Goal: Entertainment & Leisure: Consume media (video, audio)

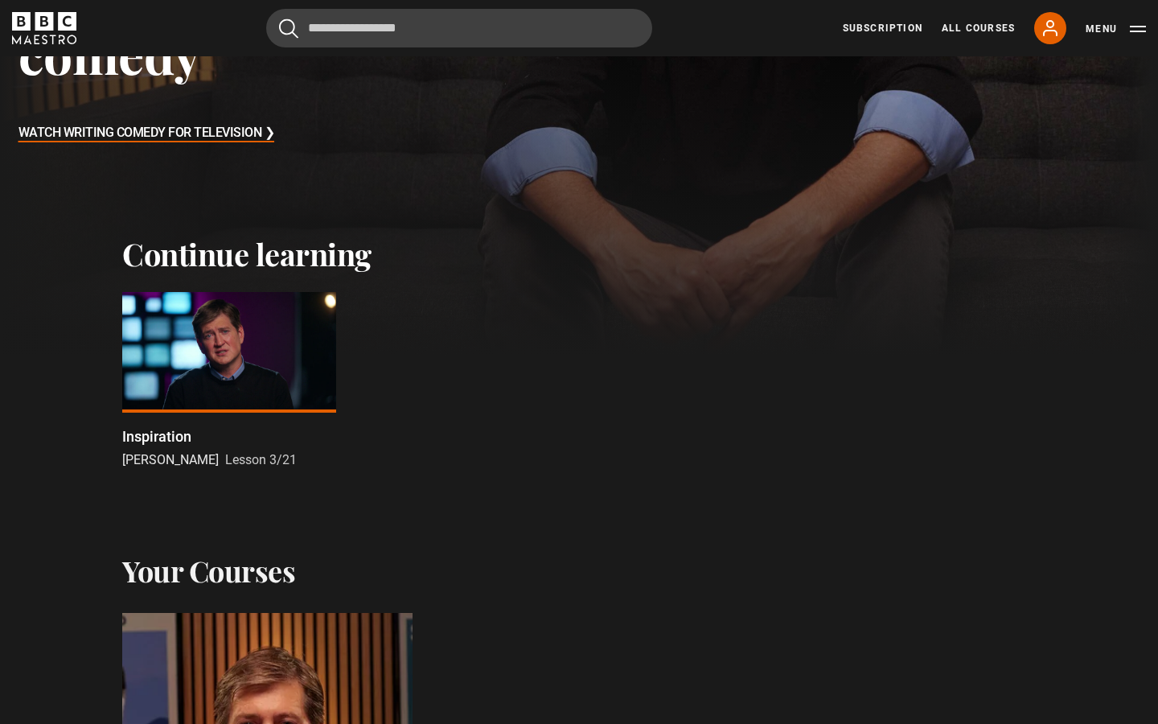
scroll to position [505, 0]
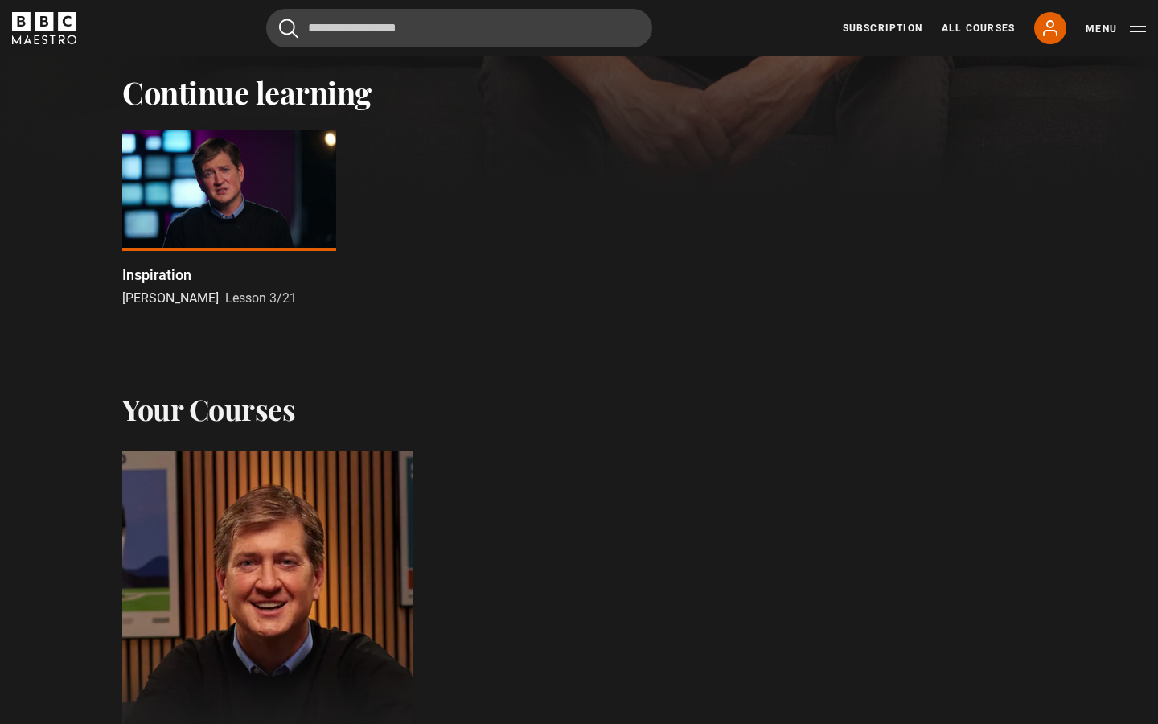
click at [228, 191] on div at bounding box center [229, 190] width 214 height 121
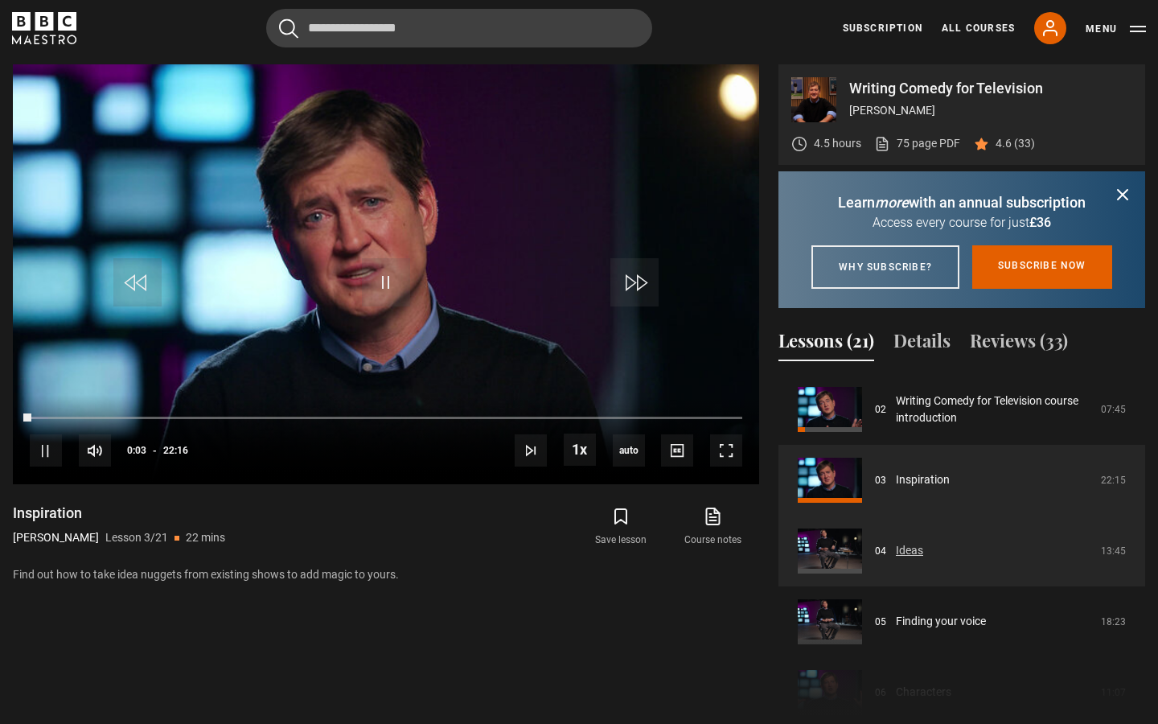
click at [916, 559] on link "Ideas" at bounding box center [909, 550] width 27 height 17
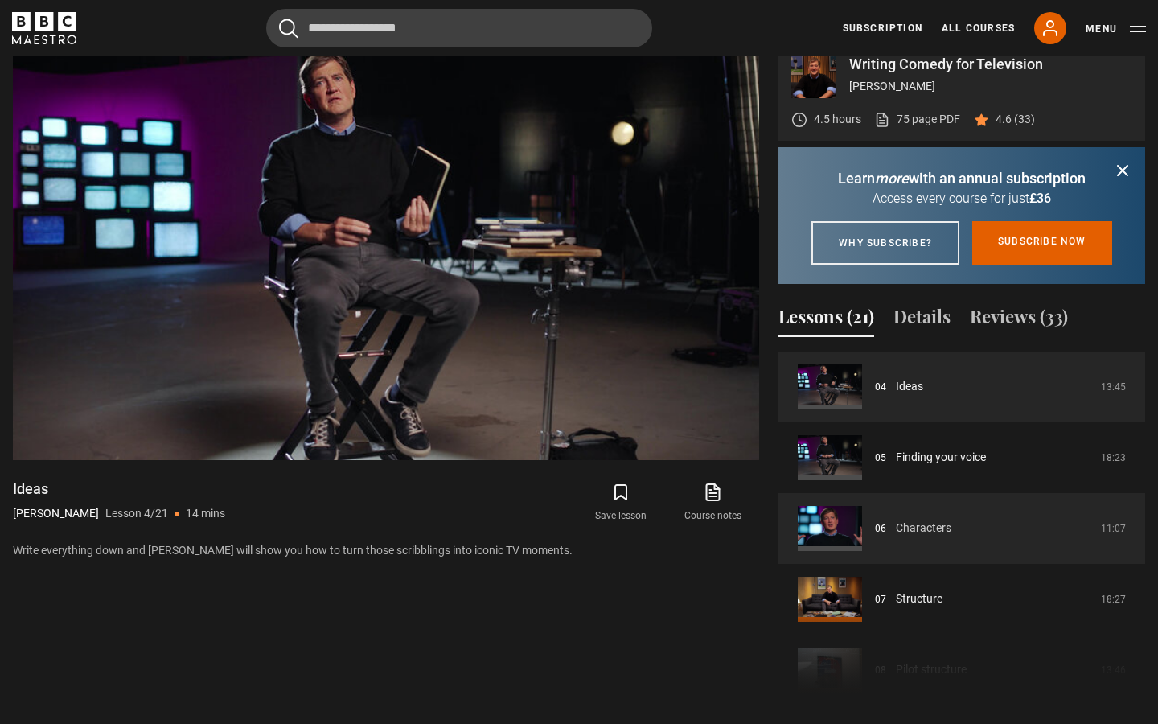
scroll to position [273, 0]
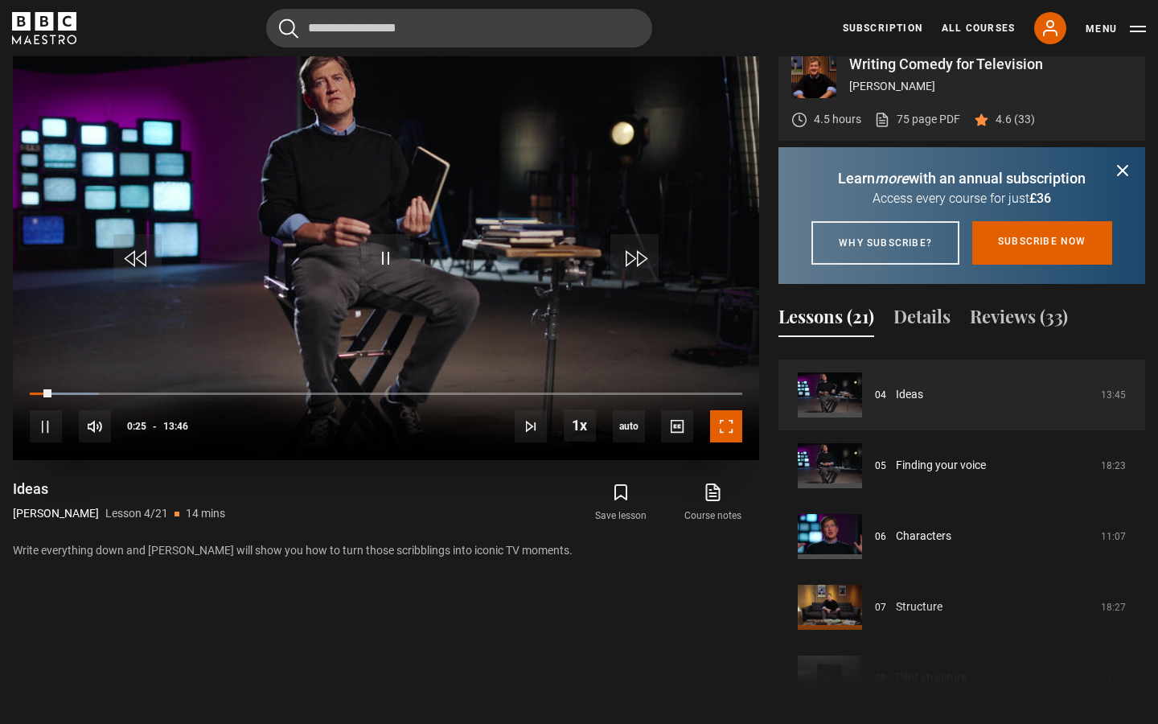
click at [733, 430] on span "Video Player" at bounding box center [726, 426] width 32 height 32
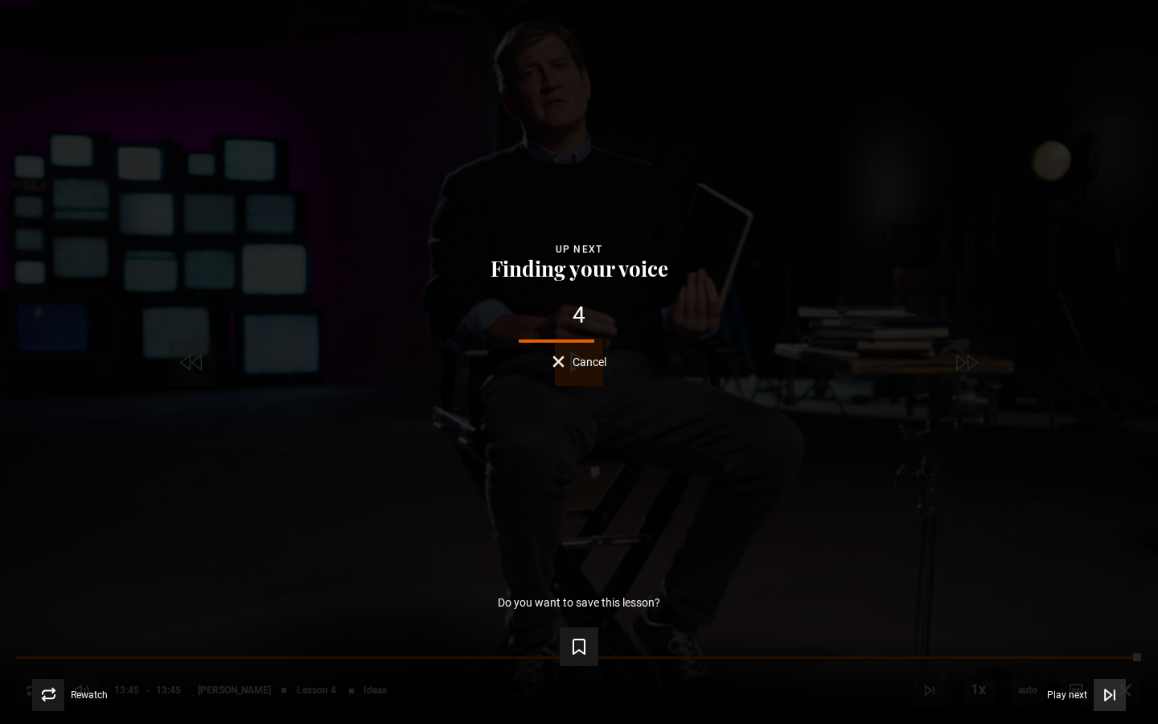
click at [1108, 705] on span "Video Player" at bounding box center [1110, 695] width 32 height 32
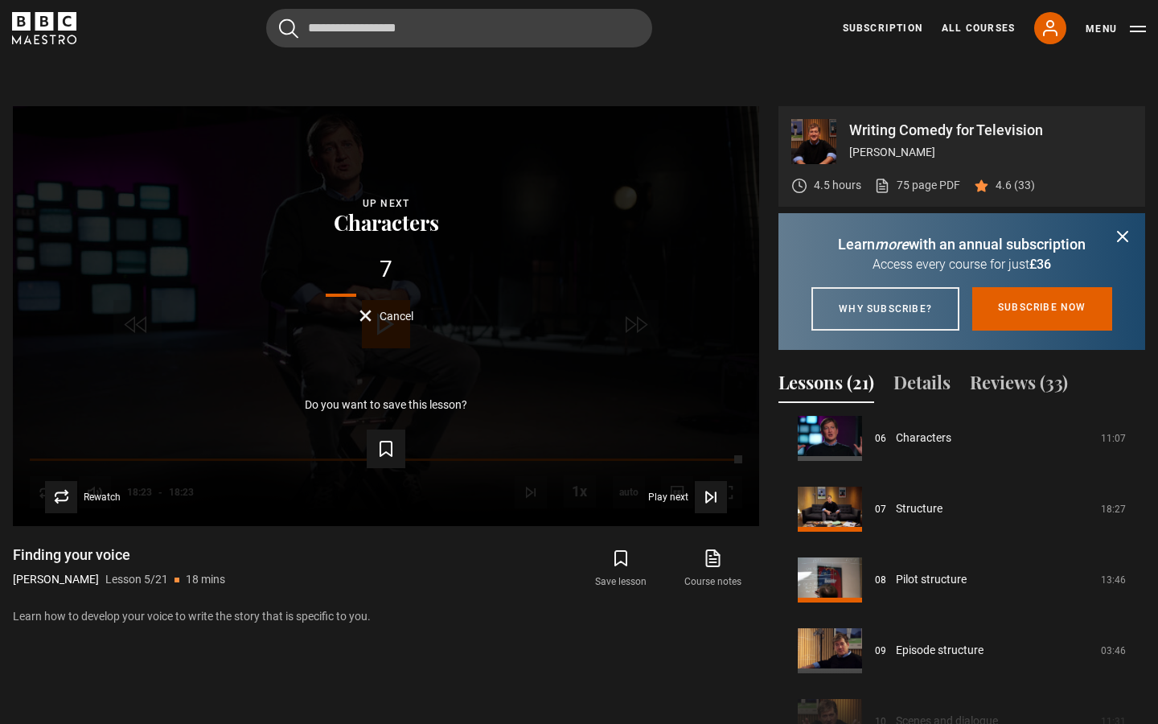
scroll to position [440, 0]
